Goal: Task Accomplishment & Management: Manage account settings

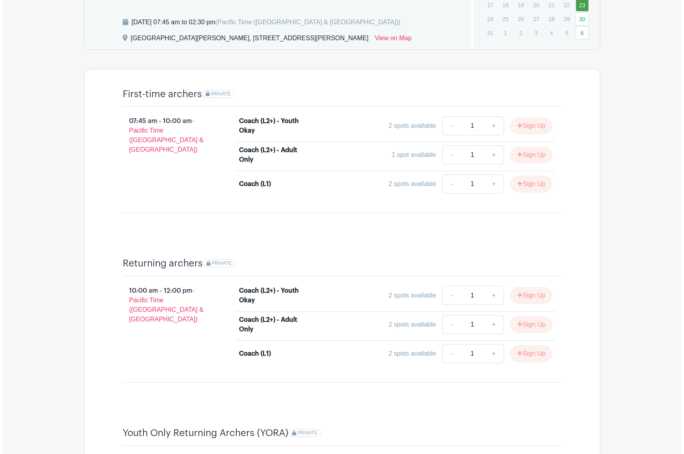
scroll to position [395, 0]
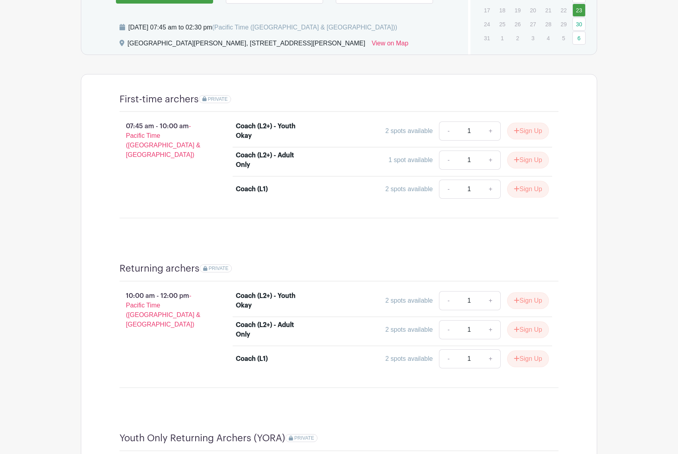
click at [503, 163] on div "Sign Up" at bounding box center [525, 160] width 48 height 17
click at [520, 161] on button "Sign Up" at bounding box center [528, 160] width 42 height 17
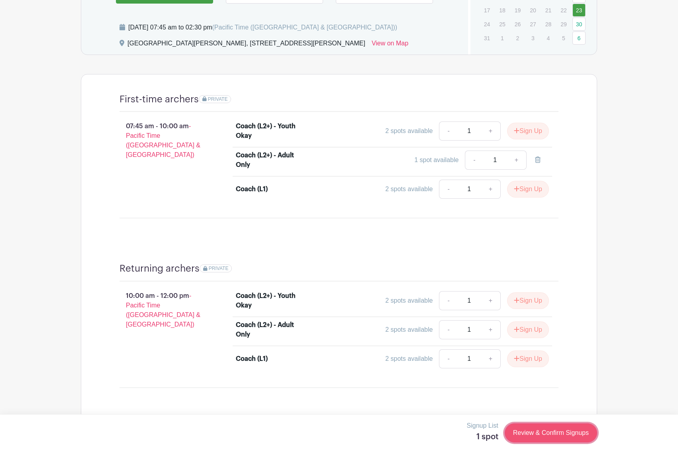
click at [540, 434] on link "Review & Confirm Signups" at bounding box center [551, 433] width 92 height 19
click at [540, 435] on link "Review & Confirm Signups" at bounding box center [551, 433] width 92 height 19
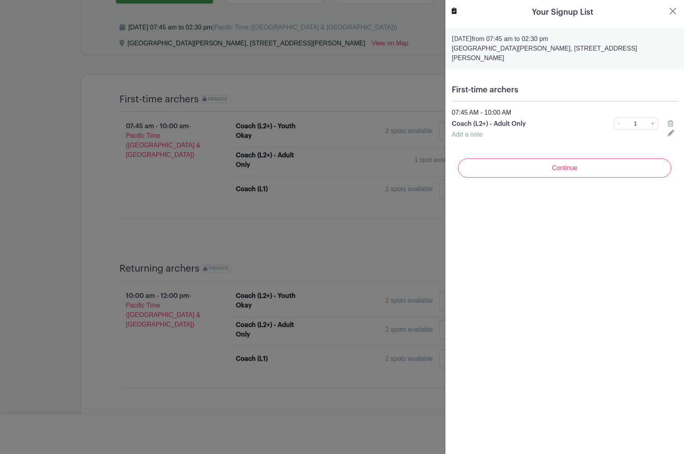
click at [475, 131] on link "Add a note" at bounding box center [467, 134] width 31 height 7
click at [569, 130] on input "text" at bounding box center [555, 139] width 206 height 19
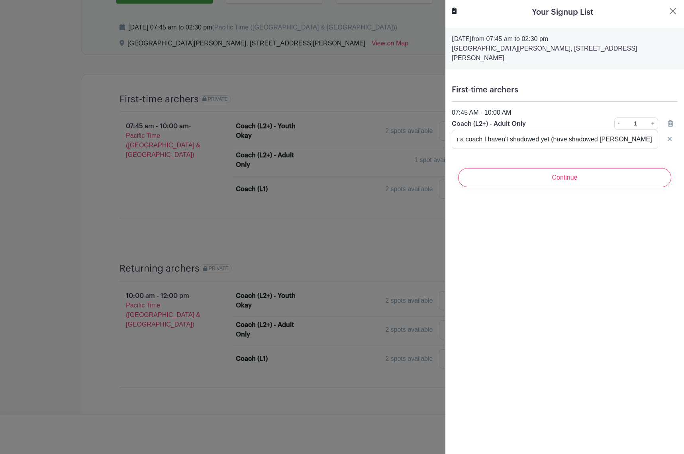
scroll to position [0, 0]
drag, startPoint x: 629, startPoint y: 131, endPoint x: 678, endPoint y: 122, distance: 50.1
click at [629, 131] on input "I'd like to shadow with one more time with a coach I haven't shadowed yet (have…" at bounding box center [555, 139] width 206 height 19
click at [549, 130] on input "I'd like to shadow with one more time with a coach I haven't shadowed yet (have…" at bounding box center [555, 139] width 206 height 19
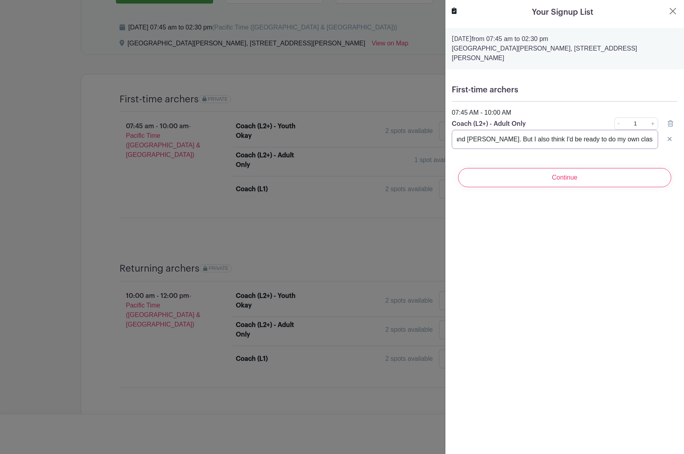
scroll to position [0, 320]
click at [633, 131] on input "I'd like to shadow with one more time with a coach I haven't shadowed yet. I ha…" at bounding box center [555, 139] width 206 height 19
drag, startPoint x: 563, startPoint y: 130, endPoint x: 521, endPoint y: 134, distance: 42.4
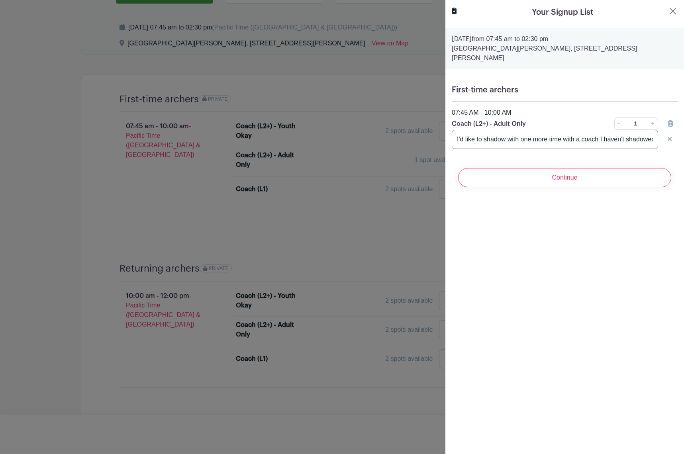
drag, startPoint x: 585, startPoint y: 133, endPoint x: 589, endPoint y: 133, distance: 4.4
click at [586, 133] on input "I'd like to shadow with one more time with a coach I haven't shadowed yet. I ha…" at bounding box center [555, 139] width 206 height 19
click at [599, 131] on input "I'd like to shadow with one more time with a coach I haven't shadowed yet. I ha…" at bounding box center [555, 139] width 206 height 19
drag, startPoint x: 467, startPoint y: 132, endPoint x: 509, endPoint y: 159, distance: 49.4
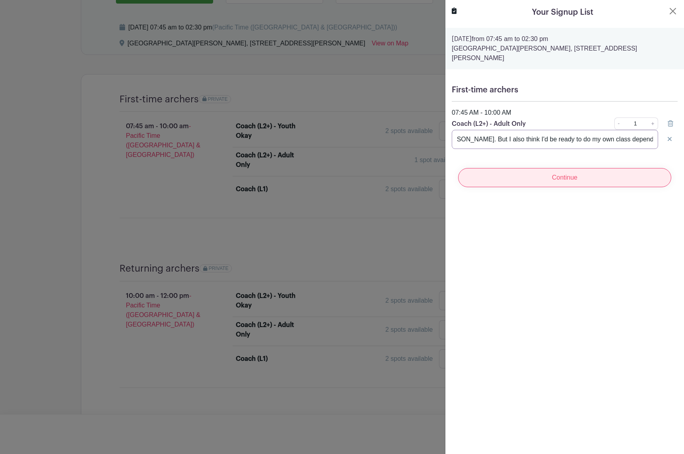
click at [508, 158] on form "Saturday, August 23, 2025 from 07:45 am to 02:30 pm Lower Arroyo Park, 415 Sout…" at bounding box center [565, 111] width 239 height 166
click at [624, 131] on input "I'd like to shadow with one more time with a coach I haven't shadowed yet. I ha…" at bounding box center [555, 139] width 206 height 19
type input "I'd like to shadow with one more time with a coach I haven't shadowed yet. I ha…"
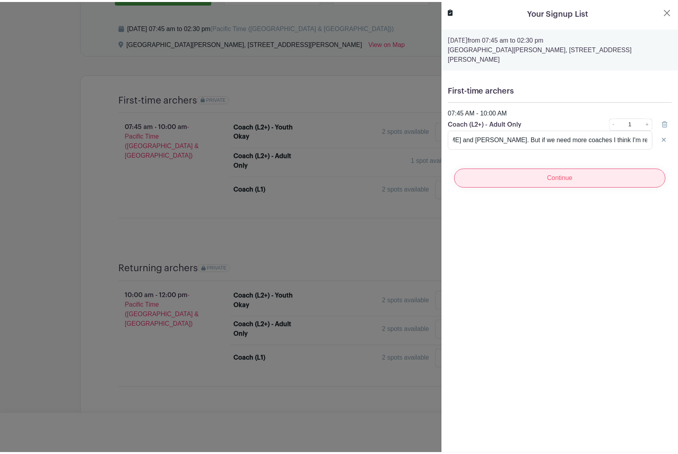
scroll to position [0, 0]
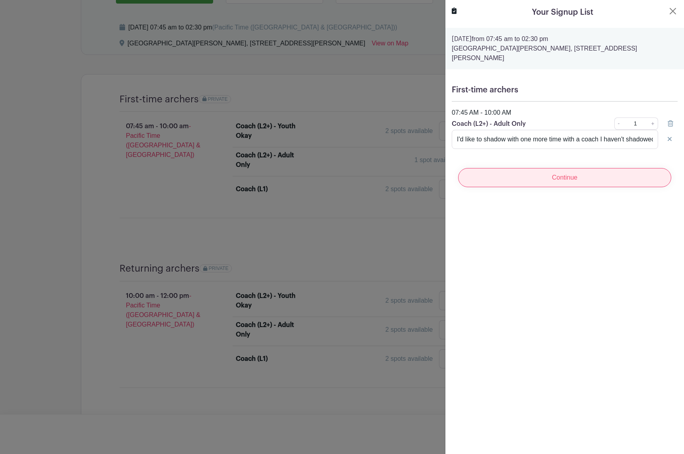
click at [634, 171] on input "Continue" at bounding box center [564, 177] width 213 height 19
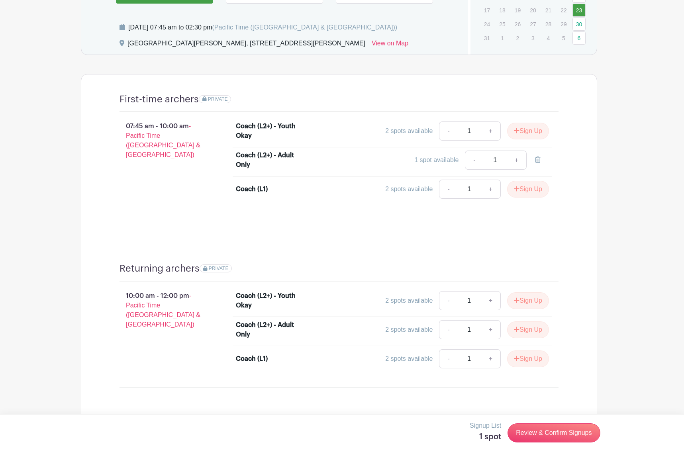
click at [382, 245] on div at bounding box center [342, 227] width 684 height 454
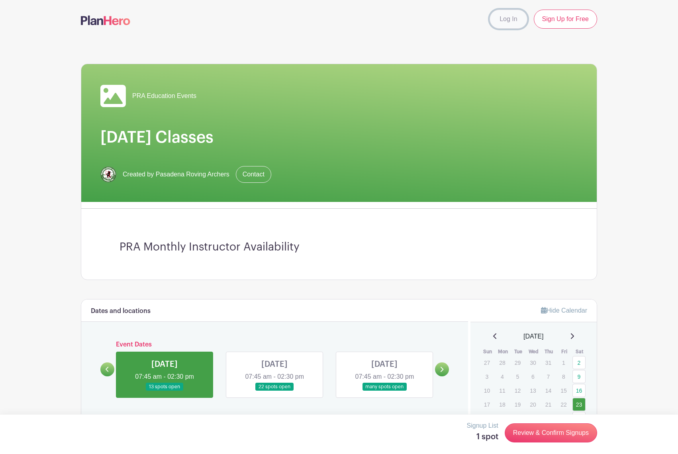
click at [509, 25] on link "Log In" at bounding box center [508, 19] width 37 height 19
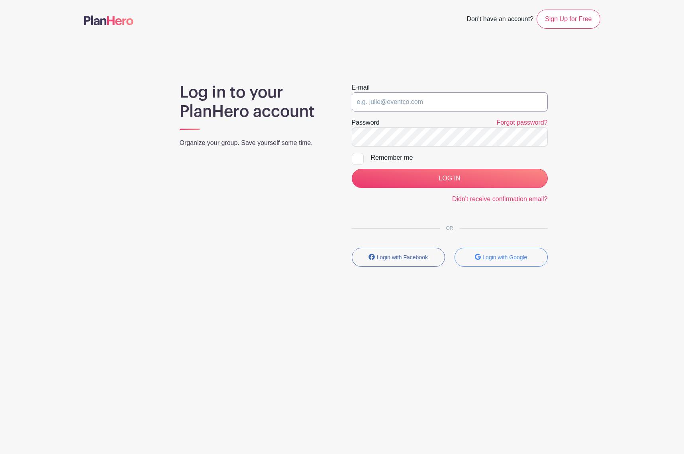
type input "[EMAIL_ADDRESS][DOMAIN_NAME]"
click at [423, 173] on input "LOG IN" at bounding box center [450, 178] width 196 height 19
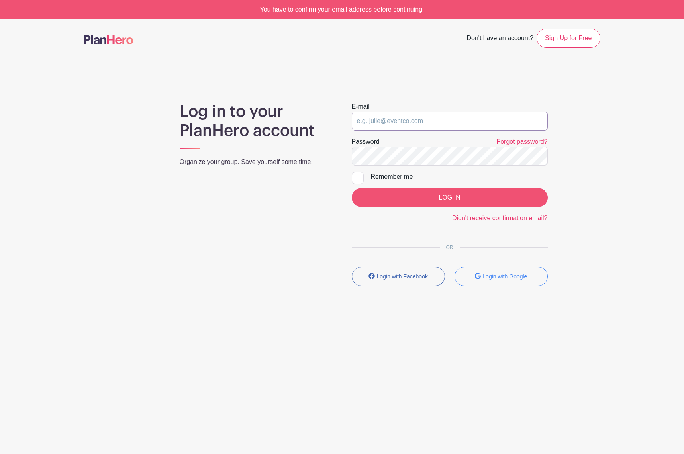
type input "[EMAIL_ADDRESS][DOMAIN_NAME]"
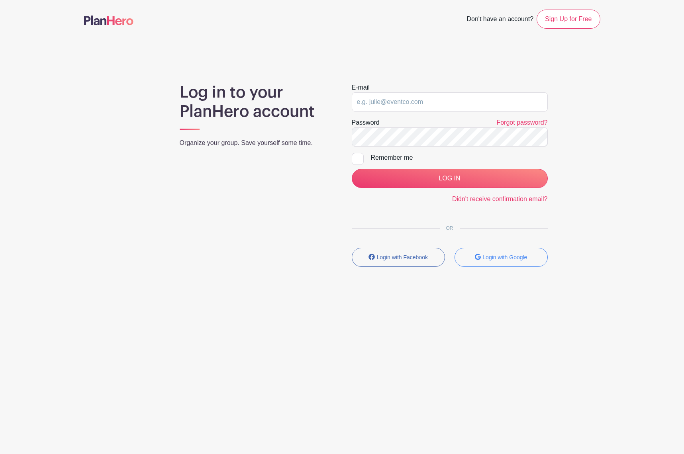
type input "[EMAIL_ADDRESS][DOMAIN_NAME]"
click at [483, 205] on div "E-mail the@jokeisup.com Password Forgot password? Remember me LOG IN Didn't rec…" at bounding box center [449, 178] width 215 height 190
click at [484, 201] on link "Didn't receive confirmation email?" at bounding box center [500, 199] width 96 height 7
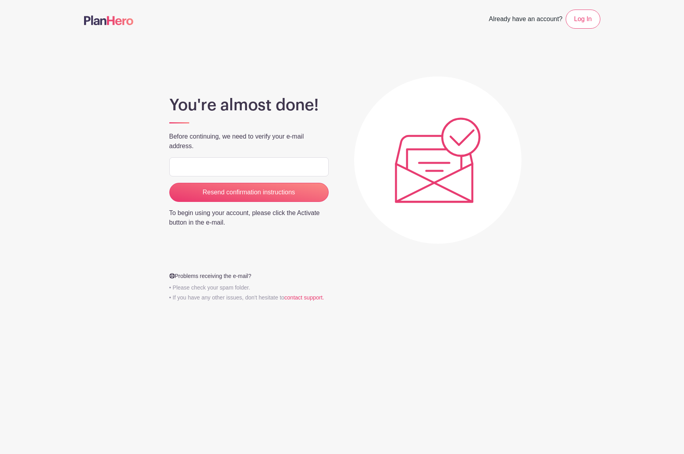
type input "[EMAIL_ADDRESS][DOMAIN_NAME]"
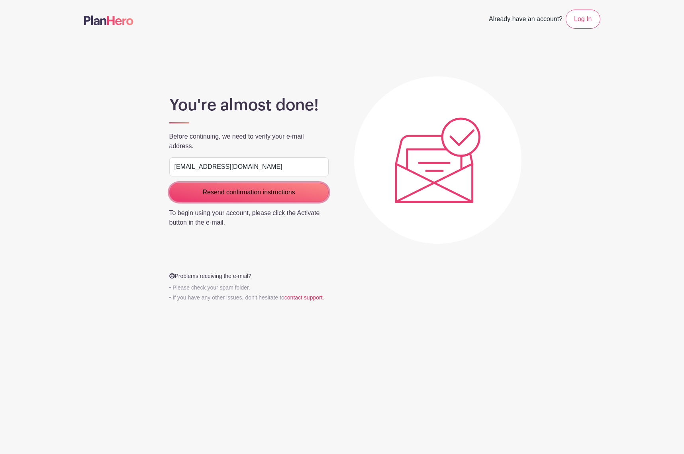
drag, startPoint x: 233, startPoint y: 191, endPoint x: 252, endPoint y: 199, distance: 20.4
click at [233, 191] on input "Resend confirmation instructions" at bounding box center [248, 192] width 159 height 19
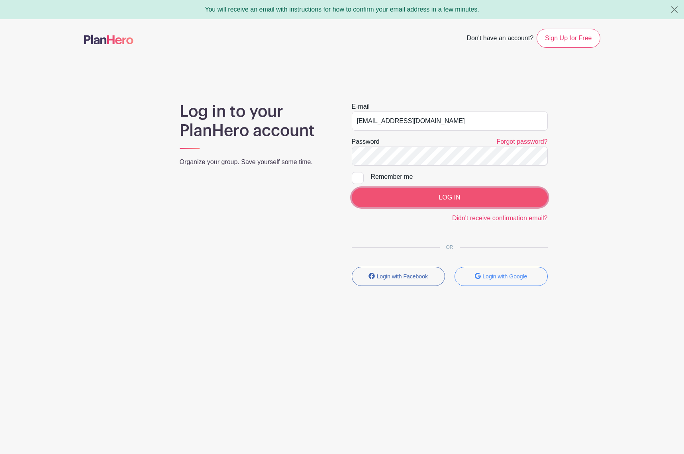
click at [392, 195] on input "LOG IN" at bounding box center [450, 197] width 196 height 19
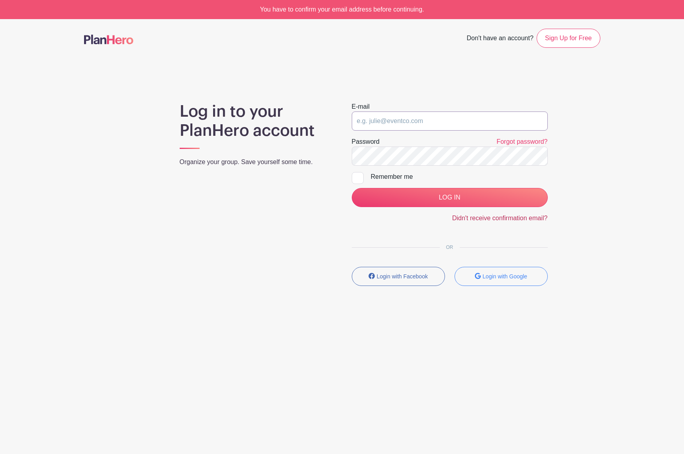
type input "[EMAIL_ADDRESS][DOMAIN_NAME]"
click at [502, 219] on link "Didn't receive confirmation email?" at bounding box center [500, 218] width 96 height 7
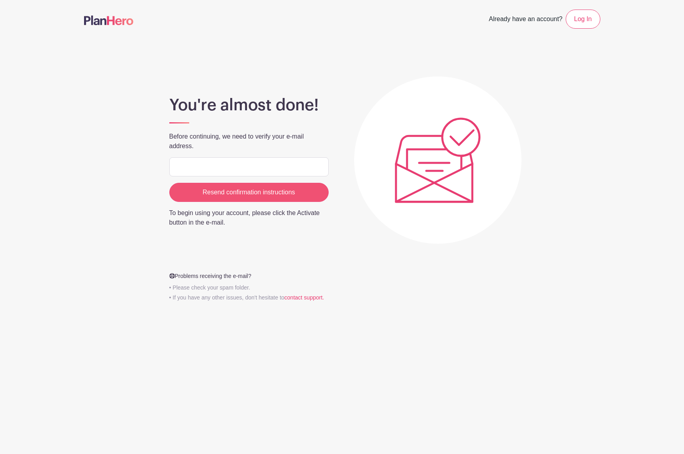
type input "[EMAIL_ADDRESS][DOMAIN_NAME]"
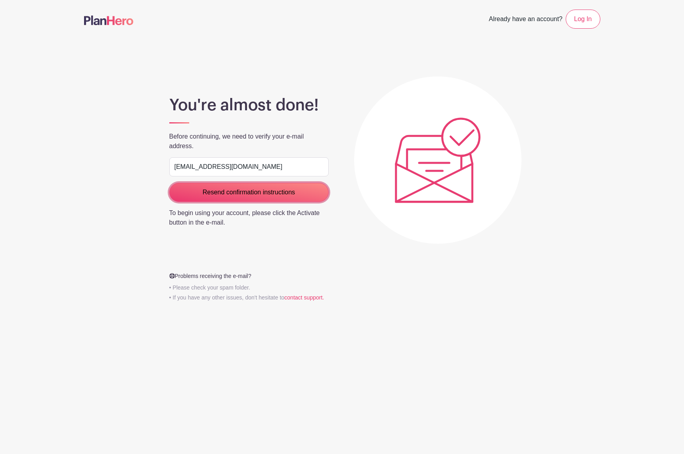
drag, startPoint x: 293, startPoint y: 196, endPoint x: 304, endPoint y: 198, distance: 11.3
click at [293, 196] on input "Resend confirmation instructions" at bounding box center [248, 192] width 159 height 19
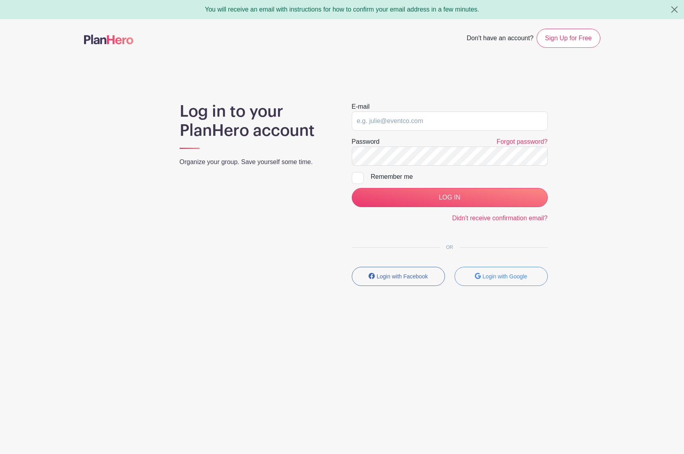
type input "[EMAIL_ADDRESS][DOMAIN_NAME]"
click at [392, 278] on small "Login with Facebook" at bounding box center [402, 276] width 51 height 6
type input "the@jokeisup.com"
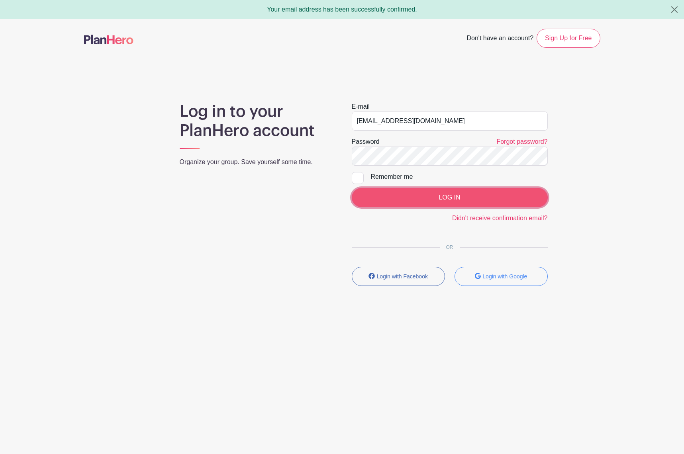
click at [453, 204] on input "LOG IN" at bounding box center [450, 197] width 196 height 19
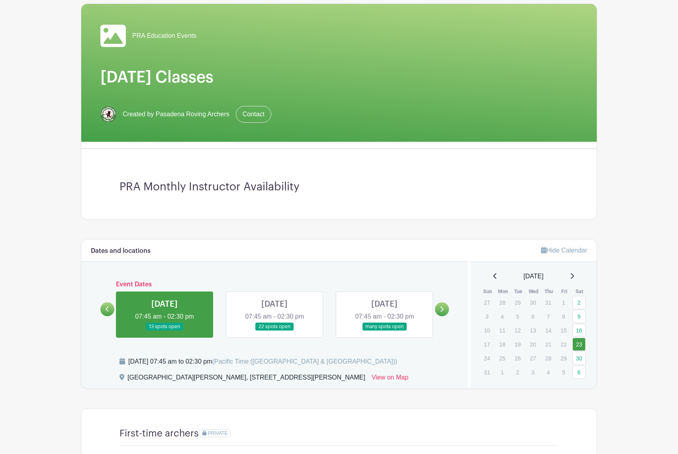
scroll to position [379, 0]
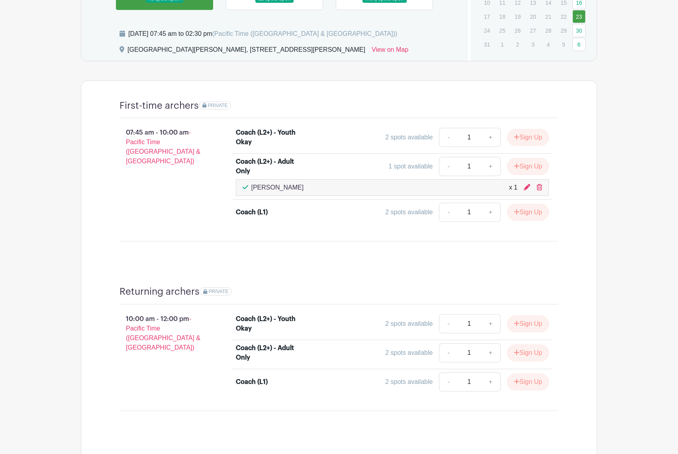
click at [351, 187] on div "[PERSON_NAME] x 1" at bounding box center [393, 188] width 300 height 10
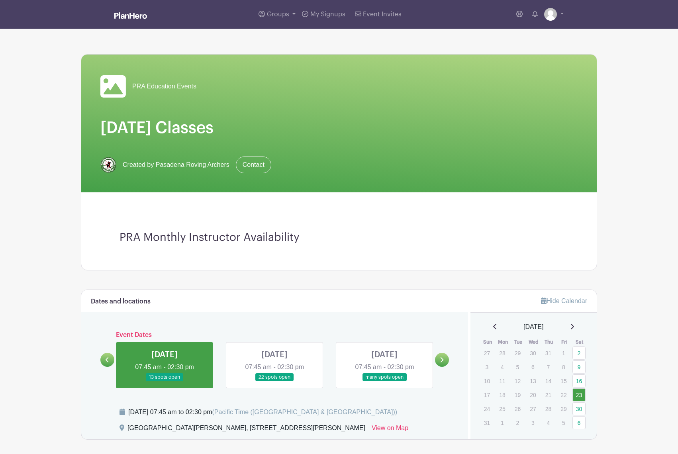
scroll to position [15, 0]
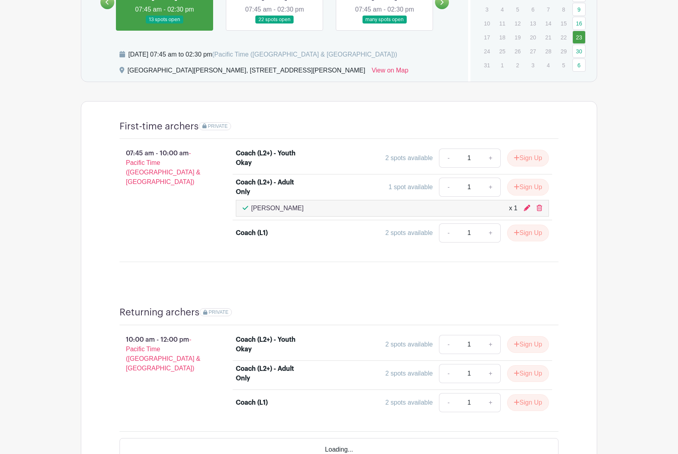
scroll to position [363, 0]
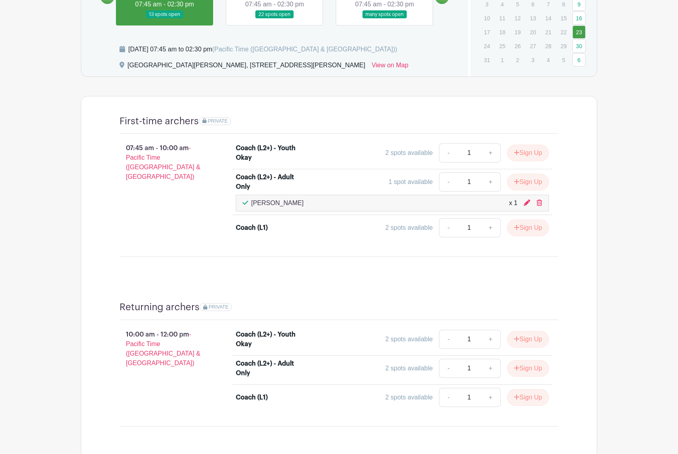
click at [370, 206] on div "[PERSON_NAME] x 1" at bounding box center [393, 203] width 300 height 10
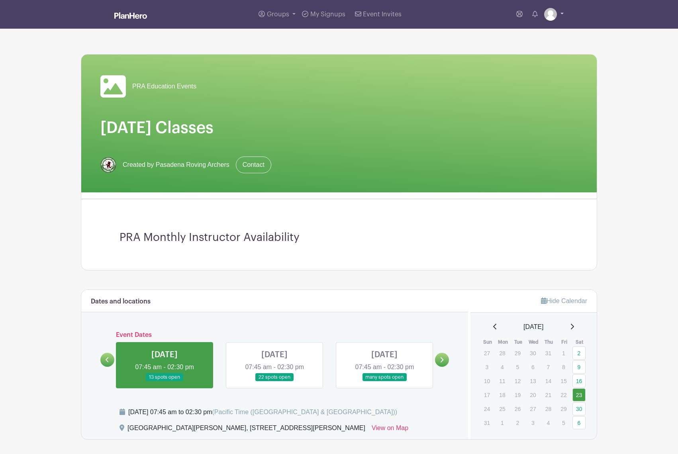
click at [557, 16] on link at bounding box center [554, 14] width 20 height 13
click at [530, 35] on link "My account" at bounding box center [532, 33] width 63 height 13
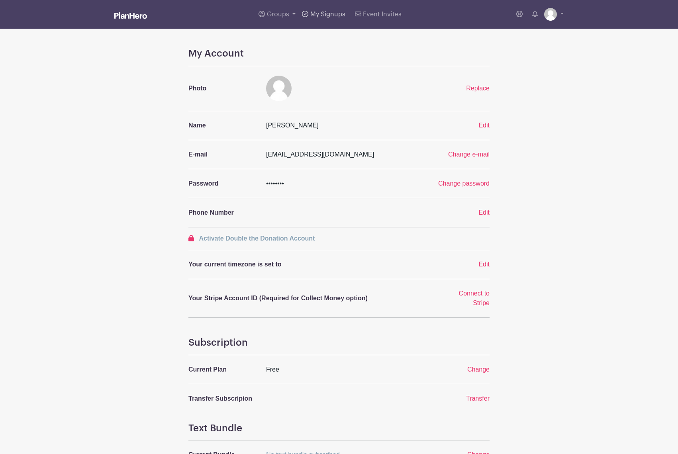
click at [341, 12] on span "My Signups" at bounding box center [327, 14] width 35 height 6
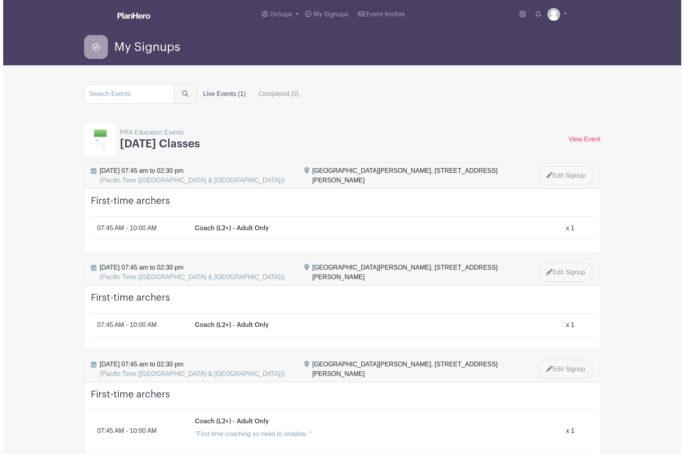
scroll to position [5, 0]
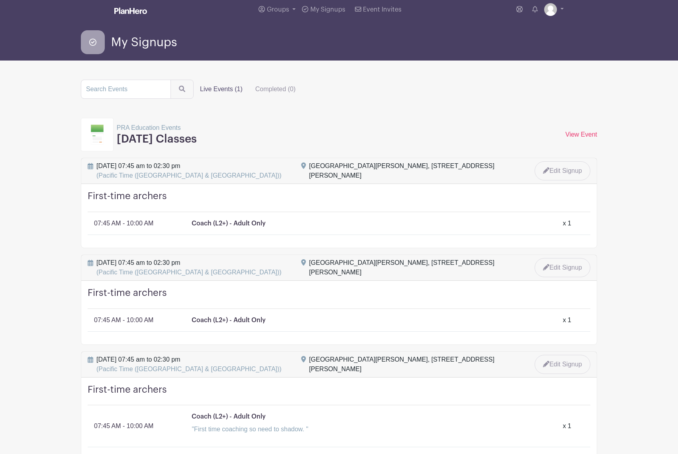
click at [333, 229] on div "First-time archers 07:45 AM - 10:00 AM Coach (L2+) - Adult Only x 1" at bounding box center [339, 216] width 516 height 64
click at [186, 220] on div "07:45 AM - 10:00 AM Coach (L2+) - Adult Only x 1" at bounding box center [342, 224] width 497 height 10
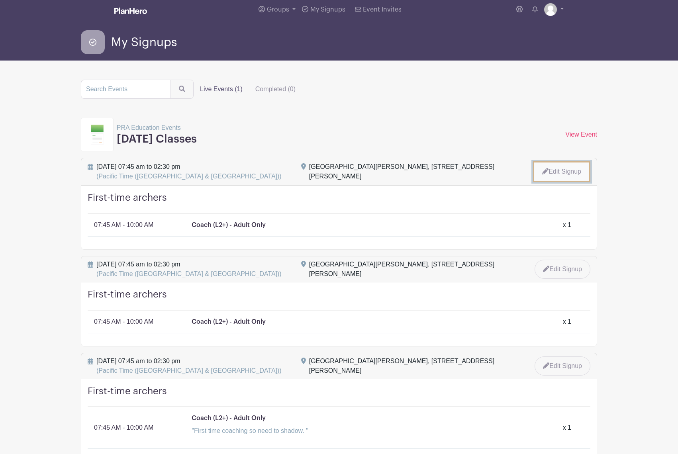
click at [569, 172] on link "Edit Signup" at bounding box center [561, 171] width 57 height 21
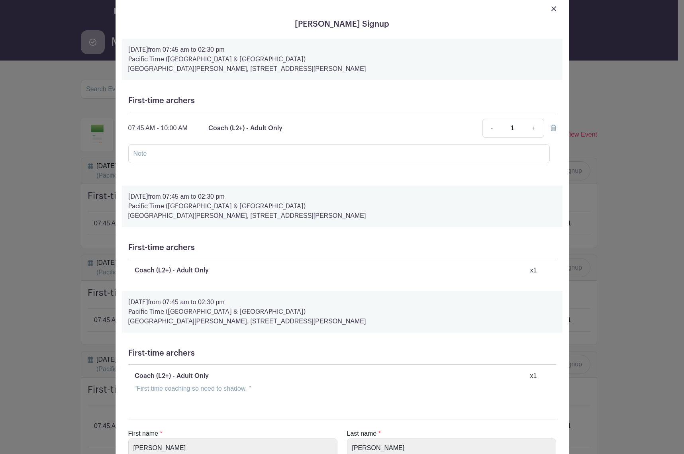
scroll to position [112, 0]
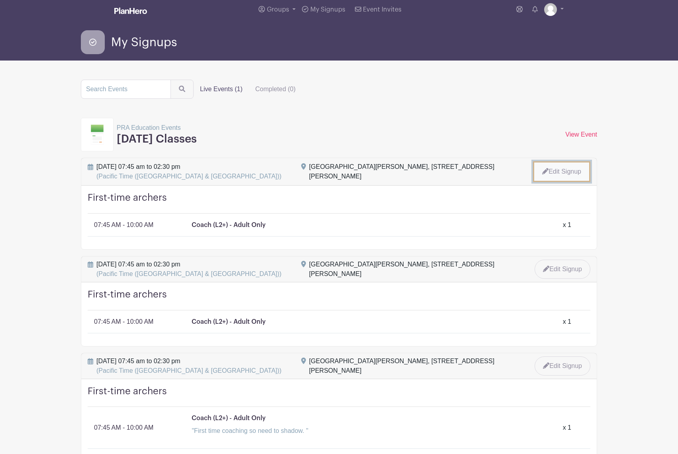
click at [570, 175] on link "Edit Signup" at bounding box center [561, 171] width 57 height 21
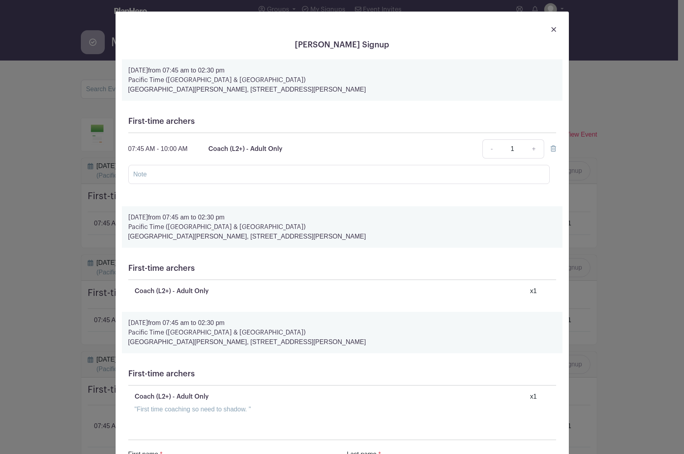
click at [202, 94] on p "[GEOGRAPHIC_DATA][PERSON_NAME], [STREET_ADDRESS][PERSON_NAME]" at bounding box center [342, 90] width 428 height 10
click at [211, 169] on input "text" at bounding box center [339, 174] width 422 height 19
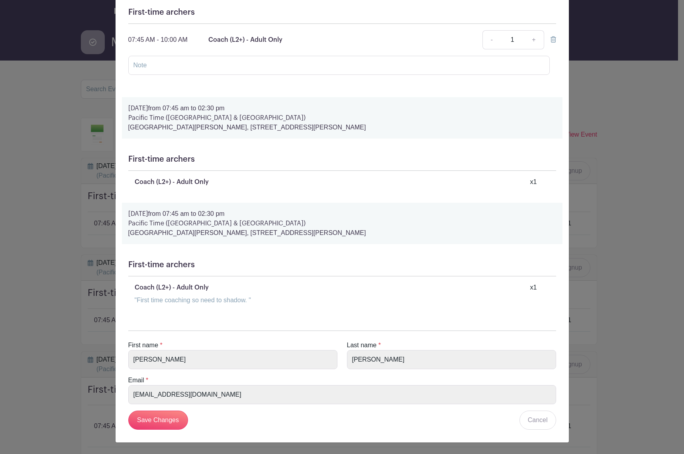
click at [37, 203] on div "[PERSON_NAME] Signup [DATE] 07:45 am to 02:30 pm Pacific Time (US & [GEOGRAPHIC…" at bounding box center [342, 227] width 684 height 454
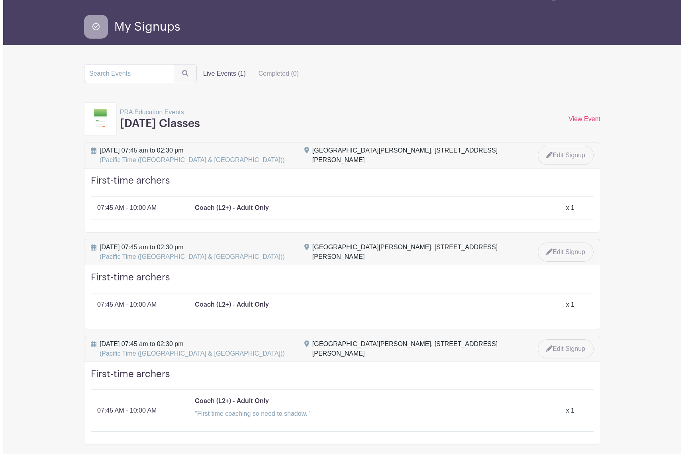
scroll to position [15, 0]
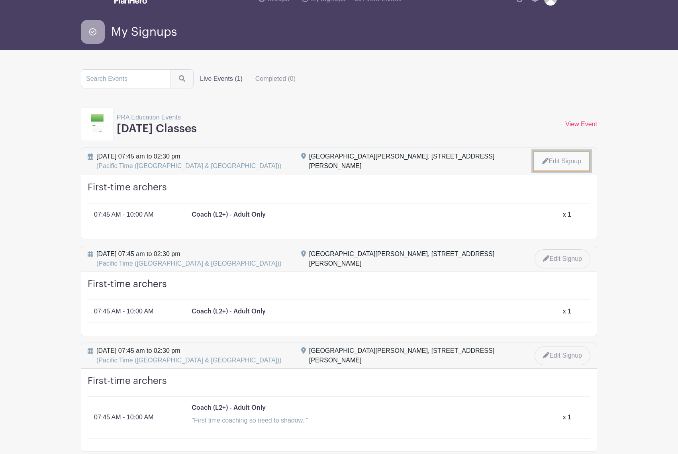
click at [568, 159] on link "Edit Signup" at bounding box center [561, 161] width 57 height 21
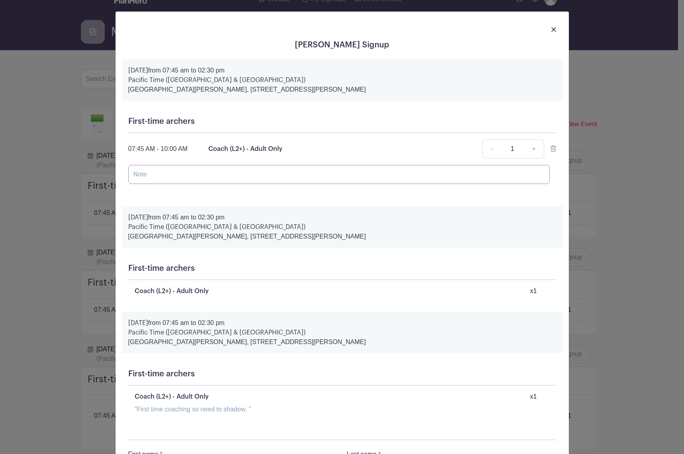
click at [219, 179] on input "text" at bounding box center [339, 174] width 422 height 19
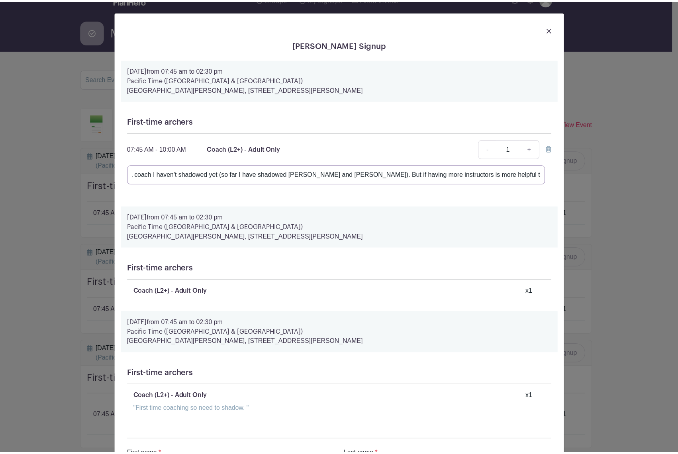
scroll to position [0, 111]
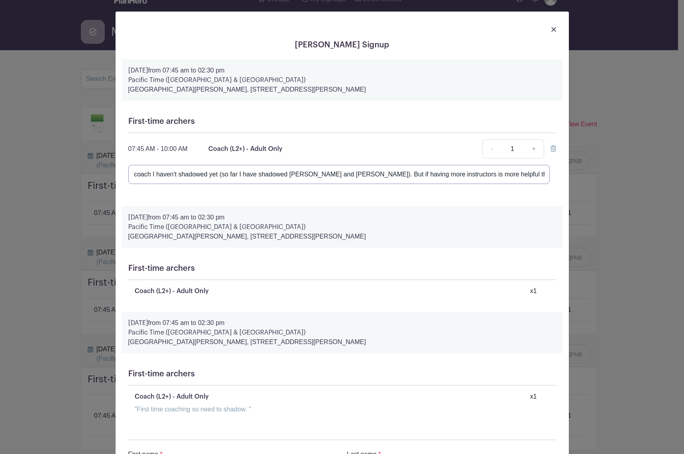
type input "I'd like to shadow one more time with a coach I haven't shadowed yet (so far I …"
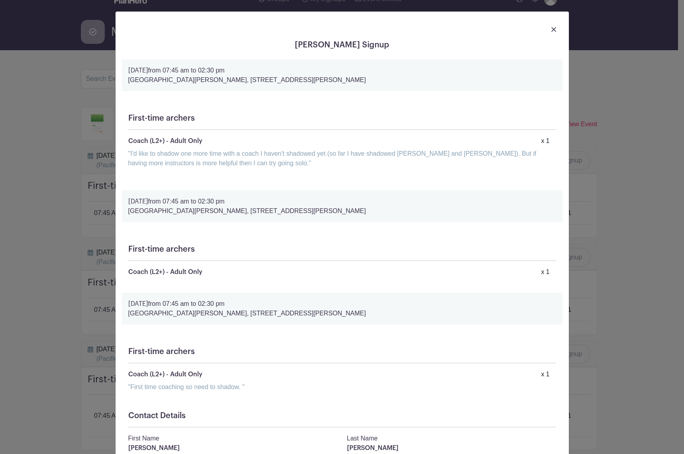
click at [612, 234] on div "[PERSON_NAME] Signup [DATE] 07:45 am to 02:30 pm [GEOGRAPHIC_DATA][PERSON_NAME]…" at bounding box center [342, 227] width 684 height 454
